Goal: Browse casually

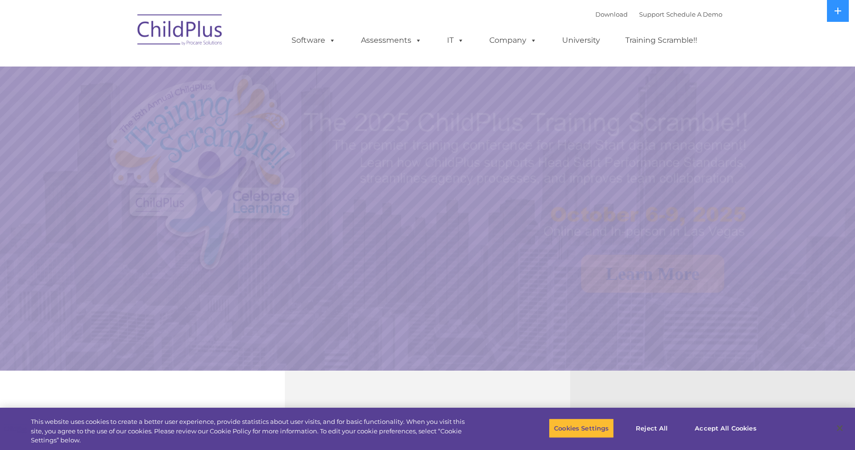
select select "MEDIUM"
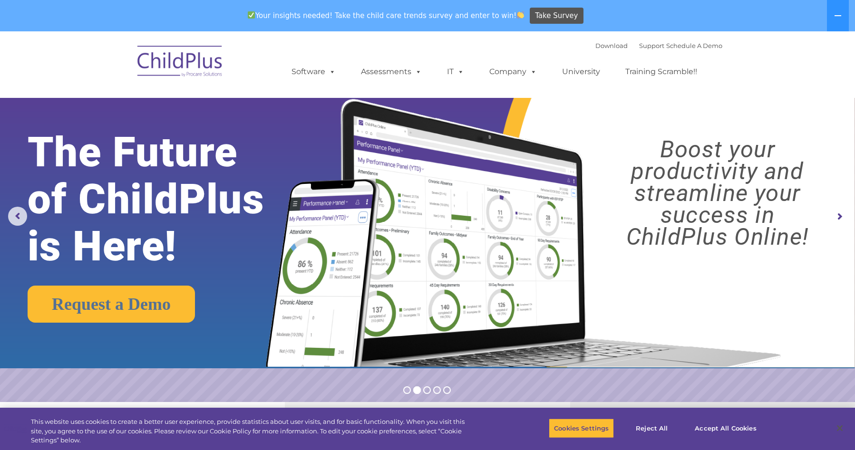
click at [194, 66] on img at bounding box center [180, 63] width 95 height 48
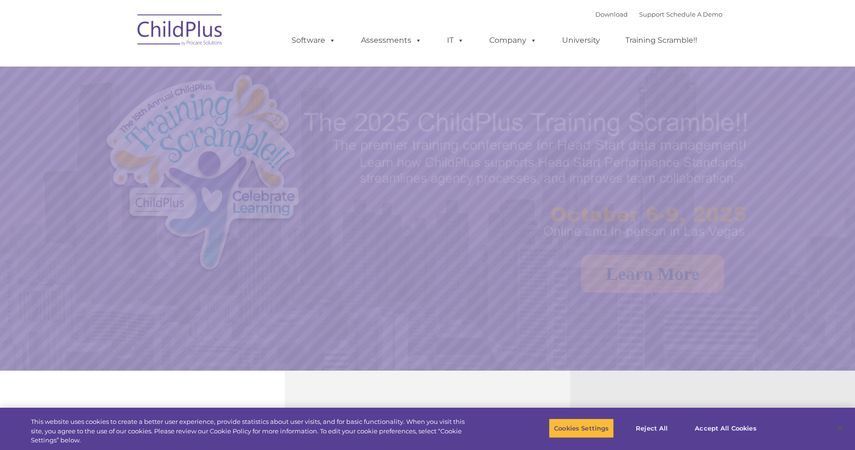
select select "MEDIUM"
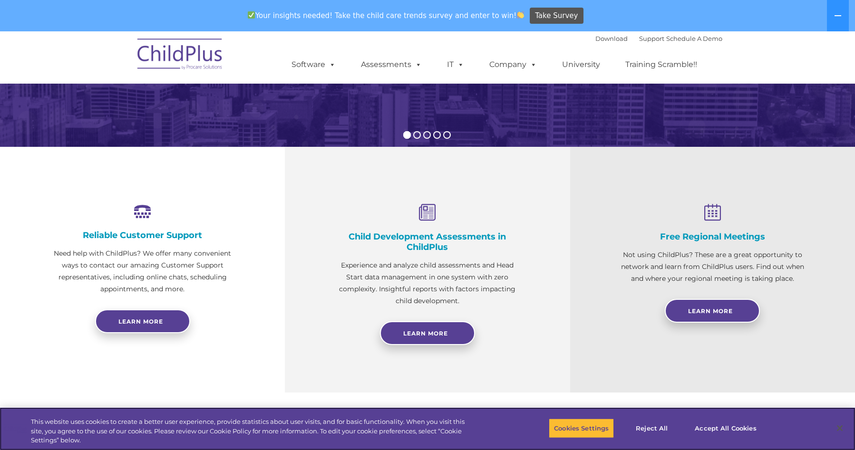
scroll to position [263, 0]
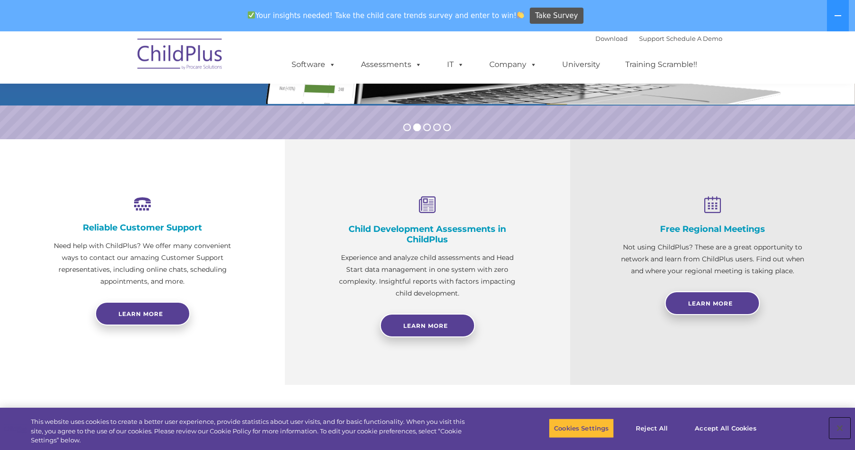
click at [835, 431] on button "Close" at bounding box center [839, 428] width 21 height 21
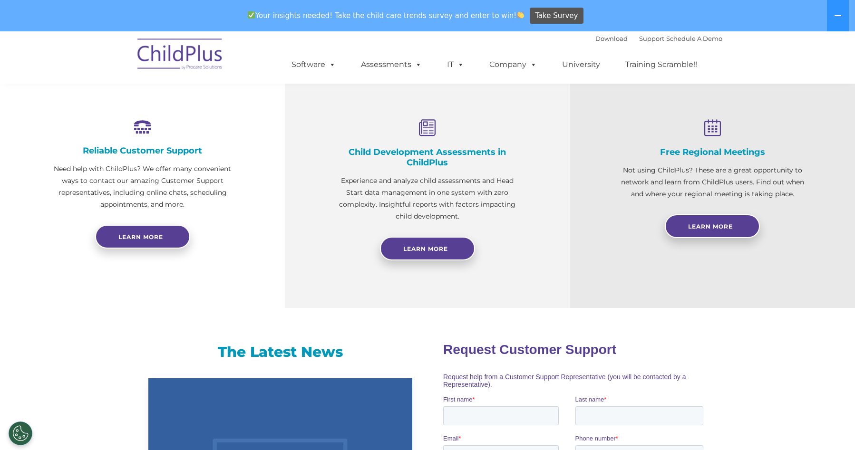
scroll to position [0, 0]
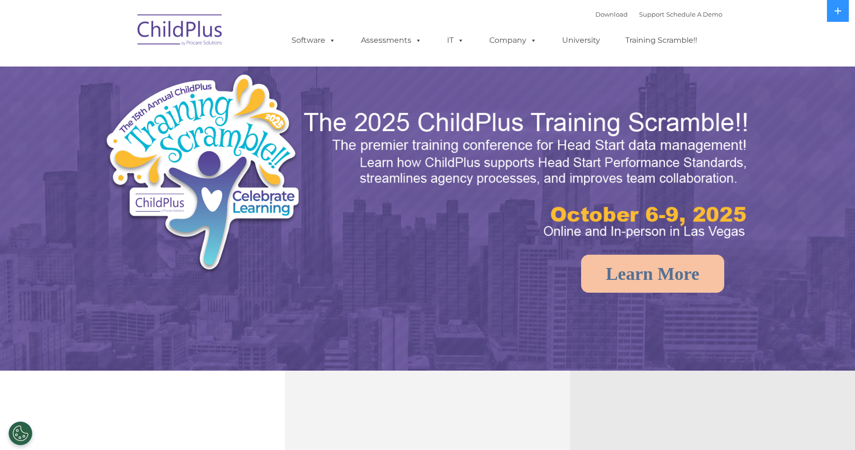
select select "MEDIUM"
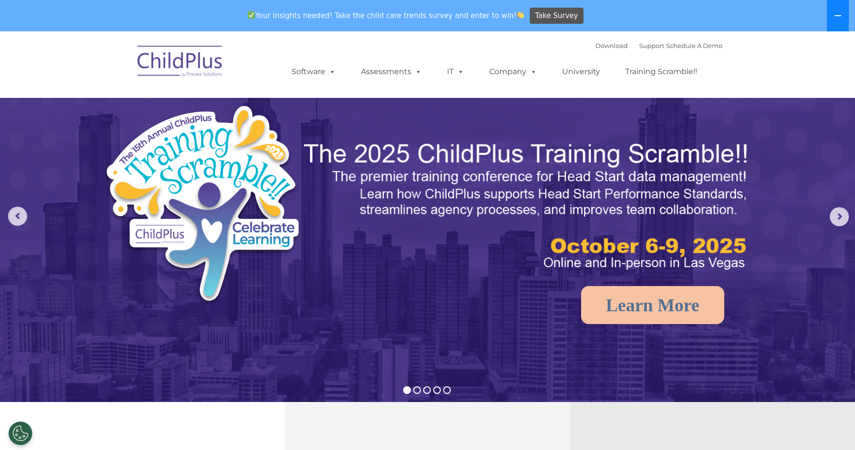
click at [837, 20] on button at bounding box center [838, 15] width 22 height 31
